Goal: Information Seeking & Learning: Learn about a topic

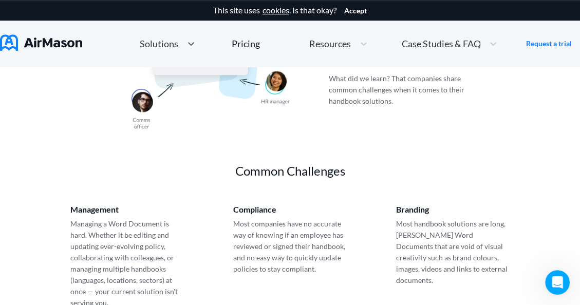
scroll to position [29, 0]
click at [21, 42] on img at bounding box center [41, 42] width 82 height 16
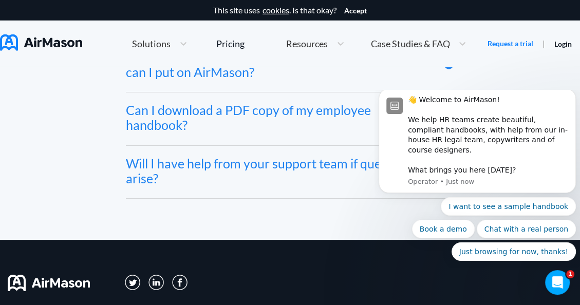
scroll to position [5407, 0]
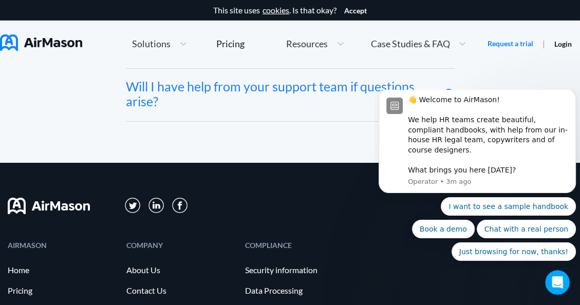
click at [307, 45] on span "Resources" at bounding box center [307, 43] width 42 height 9
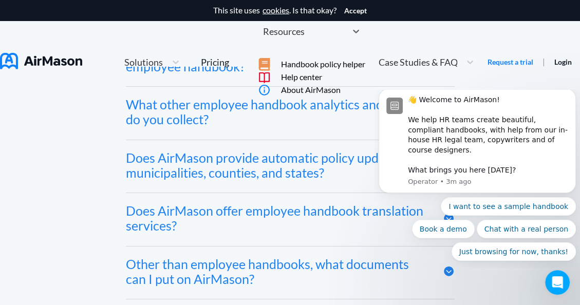
scroll to position [4838, 0]
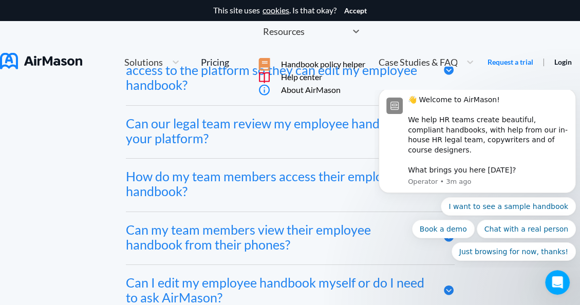
click at [156, 51] on div "Solutions" at bounding box center [152, 62] width 66 height 22
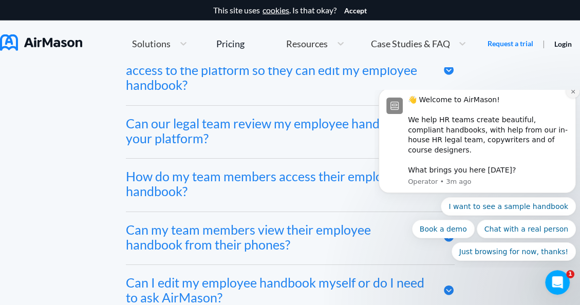
click at [571, 95] on icon "Dismiss notification" at bounding box center [573, 92] width 6 height 6
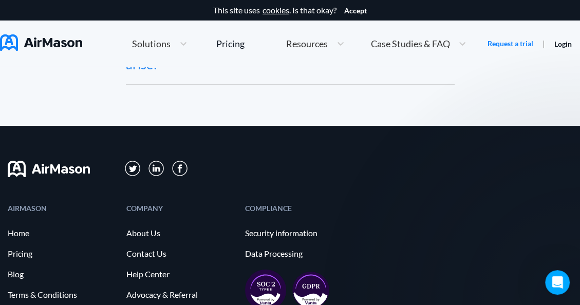
scroll to position [5574, 0]
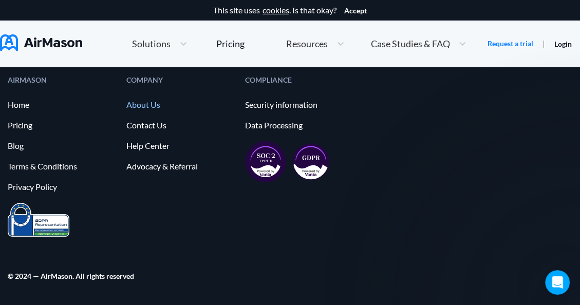
click at [140, 106] on link "About Us" at bounding box center [180, 104] width 108 height 9
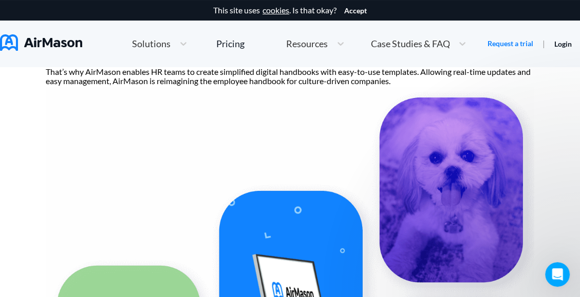
scroll to position [103, 0]
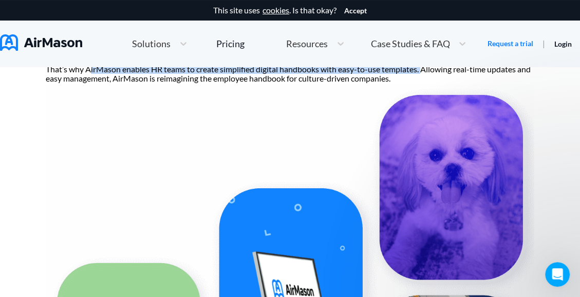
drag, startPoint x: 200, startPoint y: 203, endPoint x: 86, endPoint y: 195, distance: 114.3
click at [86, 83] on p "Creating, updating and managing employee handbooks is a painful process. You kn…" at bounding box center [290, 69] width 489 height 28
copy p "irMason enables HR teams to create simplified digital handbooks with easy-to-us…"
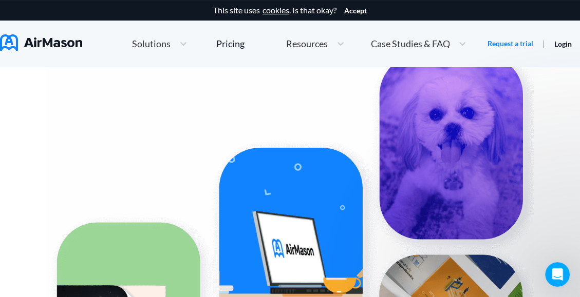
scroll to position [0, 0]
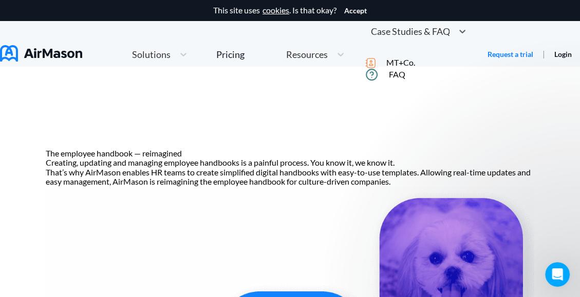
click at [401, 33] on div "Case Studies & FAQ" at bounding box center [418, 32] width 106 height 22
click at [415, 67] on span "MT+Co." at bounding box center [400, 62] width 29 height 9
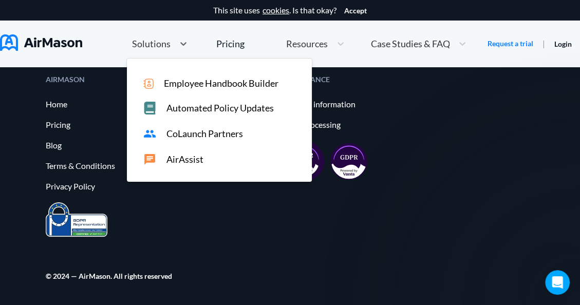
scroll to position [2686, 0]
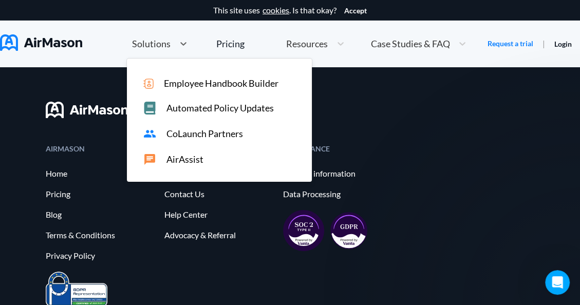
click at [155, 39] on span "Solutions" at bounding box center [151, 43] width 39 height 9
click at [201, 86] on span "Employee Handbook Builder" at bounding box center [221, 83] width 115 height 11
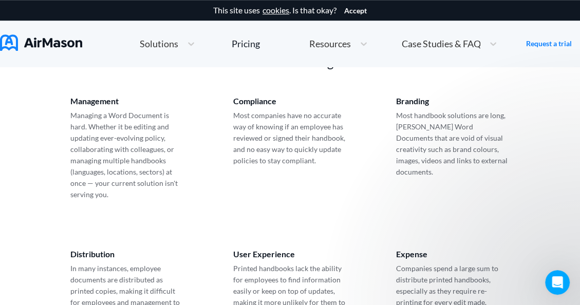
scroll to position [315, 0]
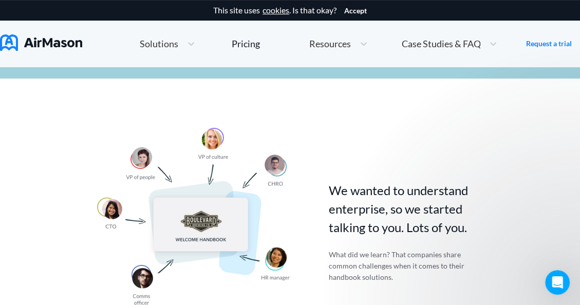
click at [331, 48] on span "Resources" at bounding box center [330, 43] width 42 height 9
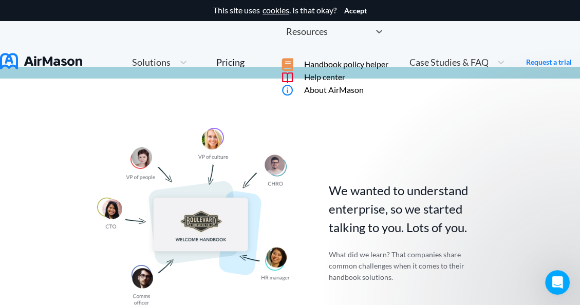
click at [345, 82] on span "Help center" at bounding box center [324, 76] width 41 height 9
